Goal: Navigation & Orientation: Find specific page/section

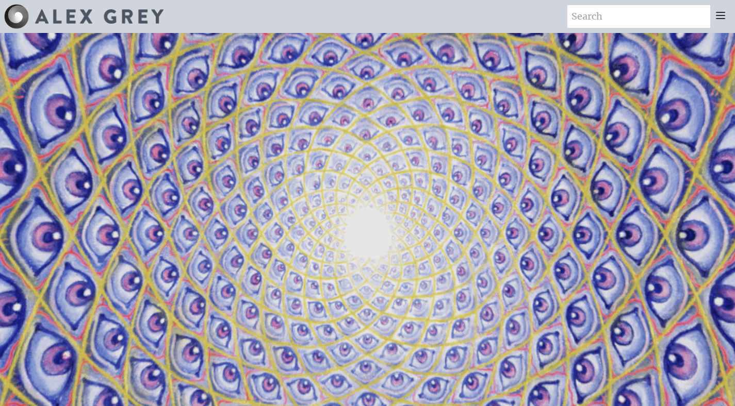
click at [337, 182] on video "Your browser does not support the video tag." at bounding box center [368, 236] width 1032 height 580
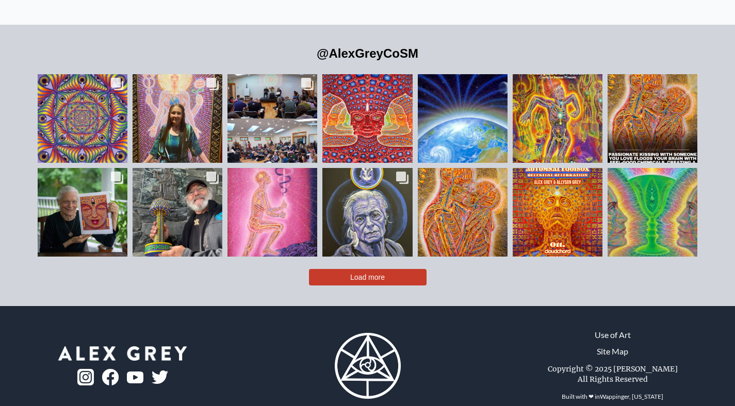
scroll to position [2309, 0]
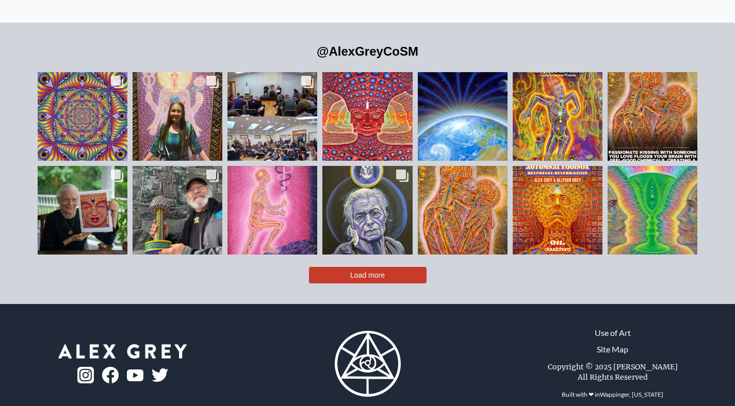
click at [381, 331] on img at bounding box center [368, 364] width 66 height 66
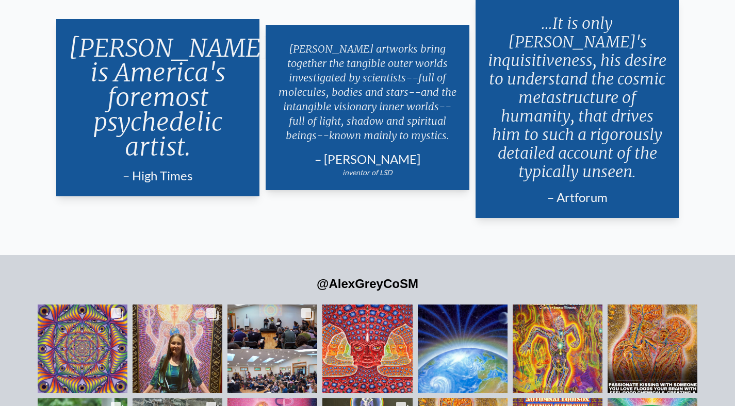
scroll to position [2309, 0]
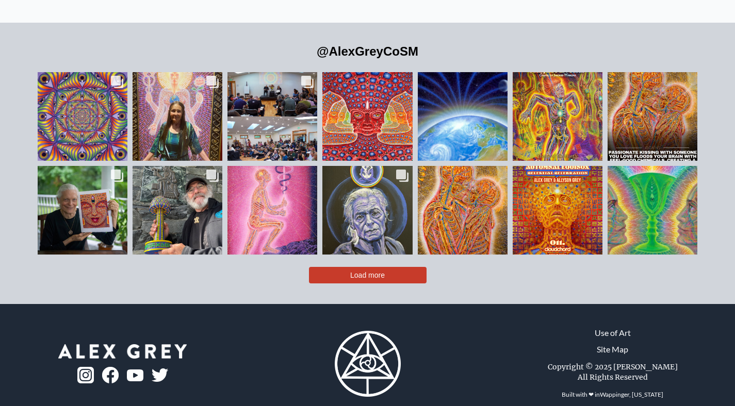
click at [621, 343] on link "Site Map" at bounding box center [612, 349] width 31 height 12
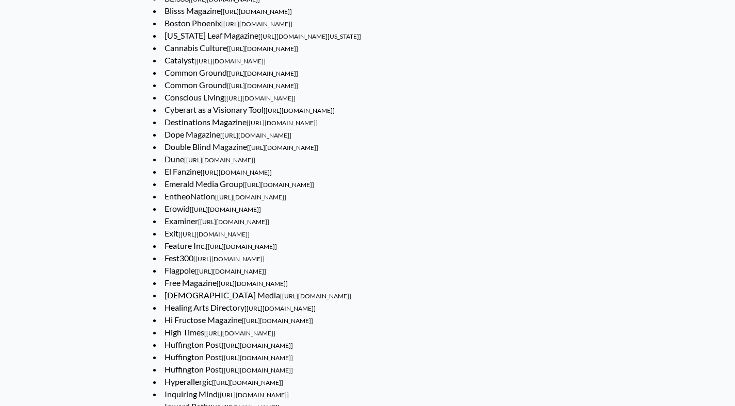
scroll to position [377, 0]
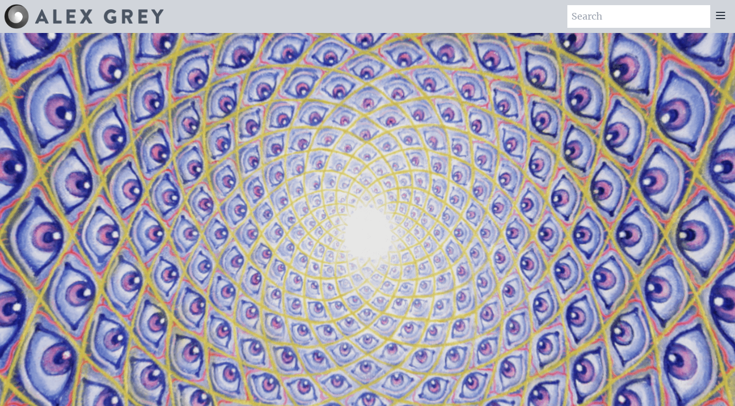
click at [726, 17] on icon at bounding box center [720, 15] width 12 height 12
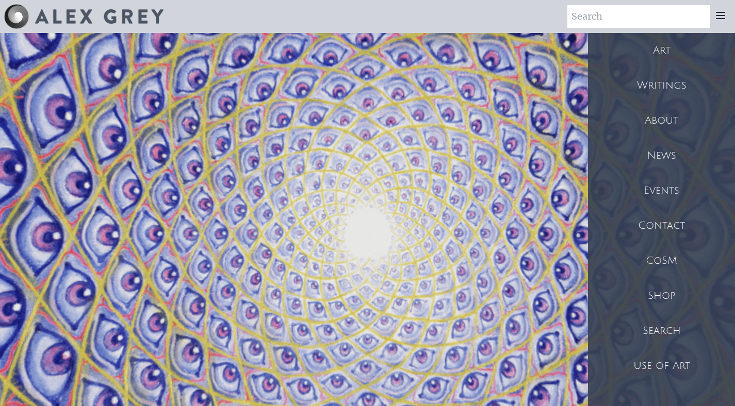
click at [665, 123] on div "About" at bounding box center [661, 120] width 147 height 35
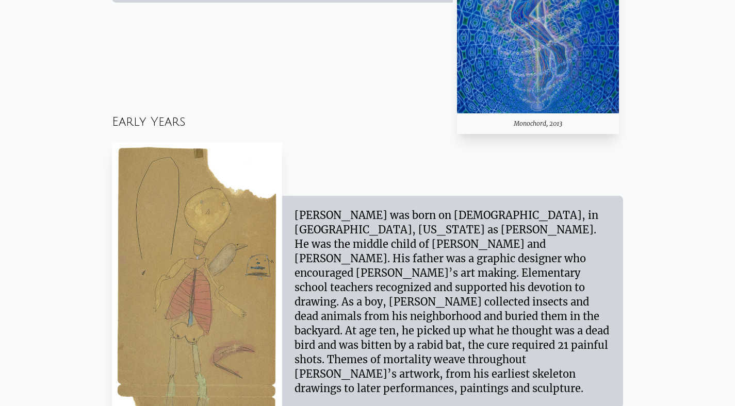
scroll to position [914, 0]
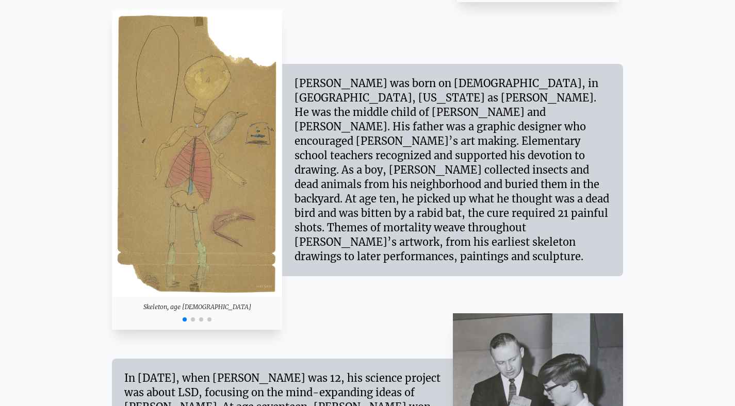
click at [193, 318] on span "Go to slide 2" at bounding box center [193, 320] width 4 height 4
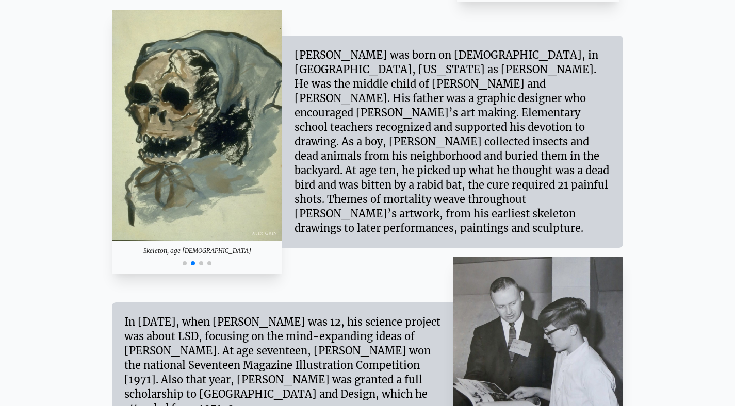
click at [186, 263] on span "Go to slide 1" at bounding box center [185, 263] width 4 height 4
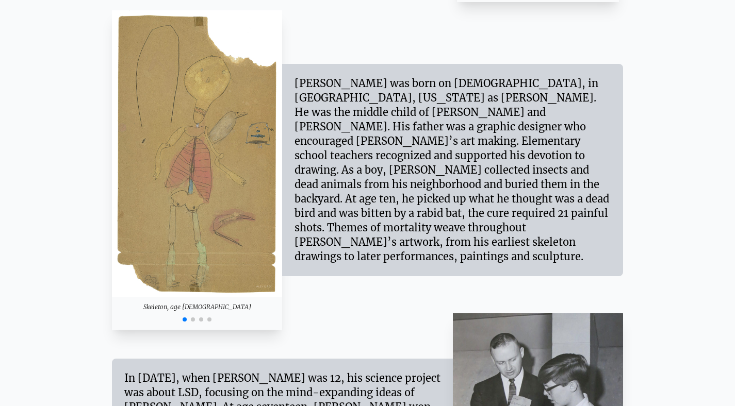
click at [199, 323] on div at bounding box center [197, 319] width 171 height 12
click at [199, 321] on div at bounding box center [197, 319] width 171 height 12
click at [199, 319] on span "Go to slide 3" at bounding box center [201, 320] width 4 height 4
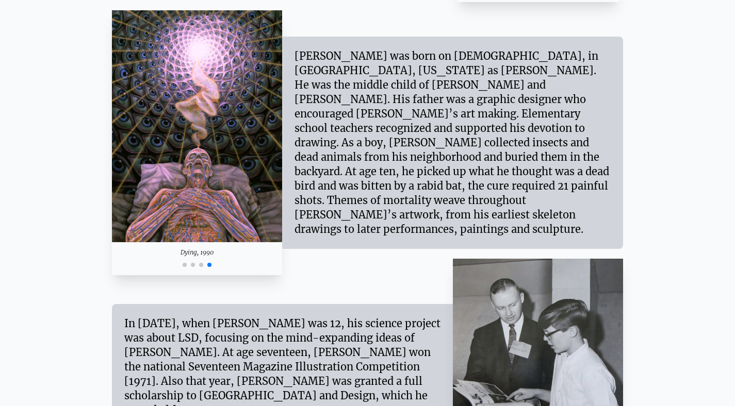
click at [201, 264] on span "Go to slide 3" at bounding box center [201, 265] width 4 height 4
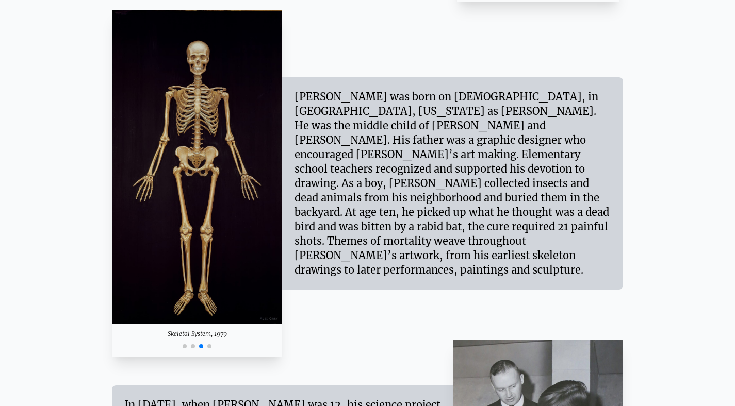
click at [210, 346] on span "Go to slide 4" at bounding box center [209, 347] width 4 height 4
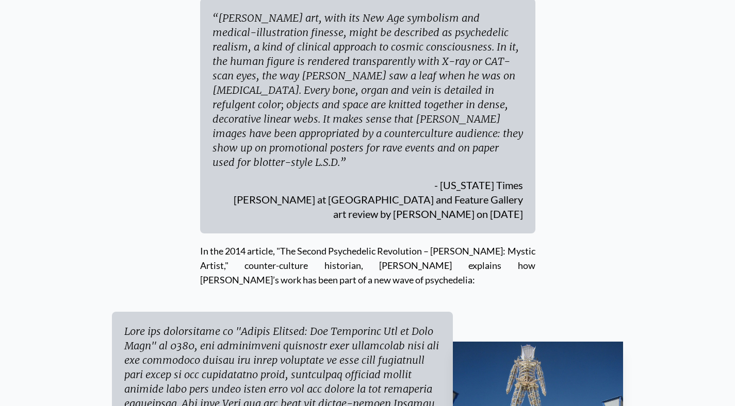
scroll to position [4826, 0]
